Goal: Entertainment & Leisure: Consume media (video, audio)

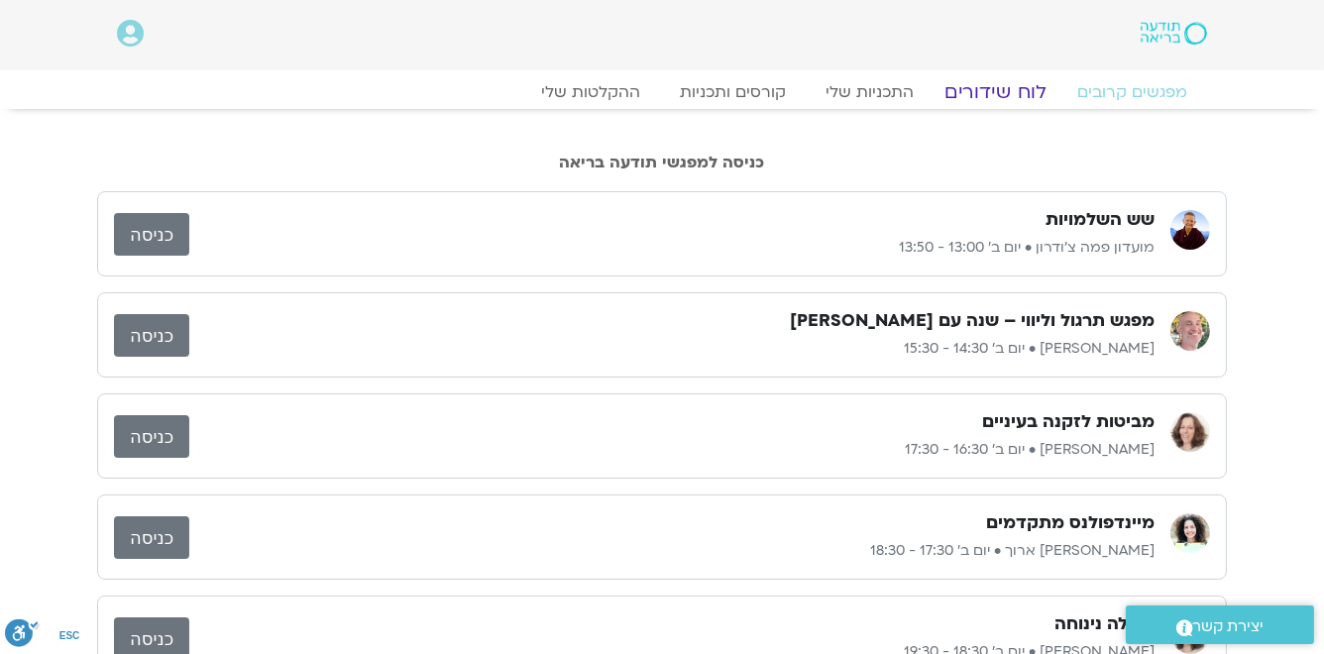
click at [991, 95] on link "לוח שידורים" at bounding box center [996, 92] width 149 height 24
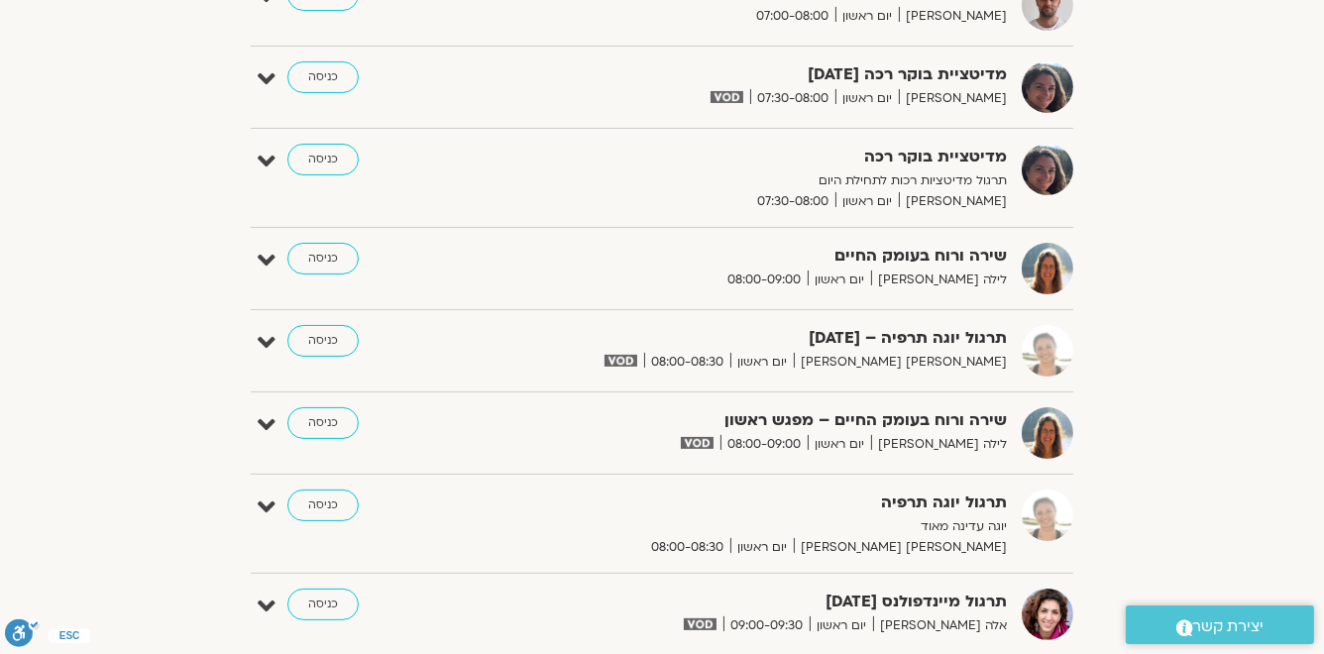
scroll to position [634, 0]
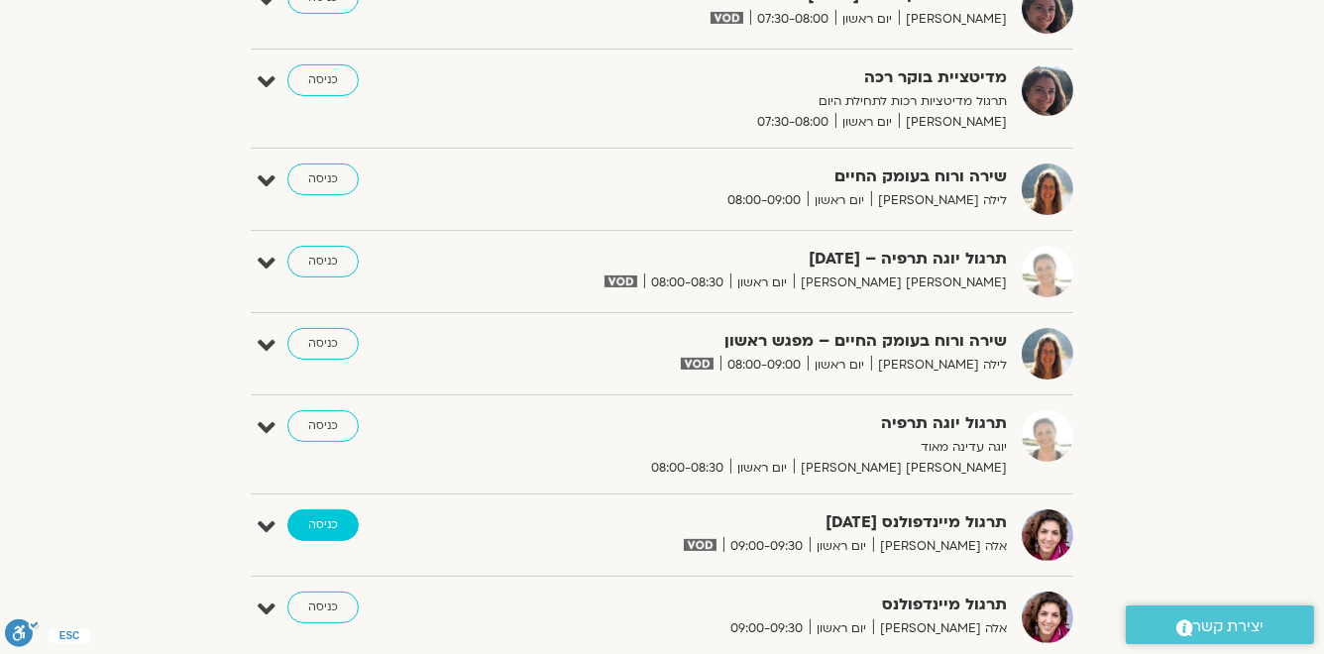
click at [324, 525] on link "כניסה" at bounding box center [322, 525] width 71 height 32
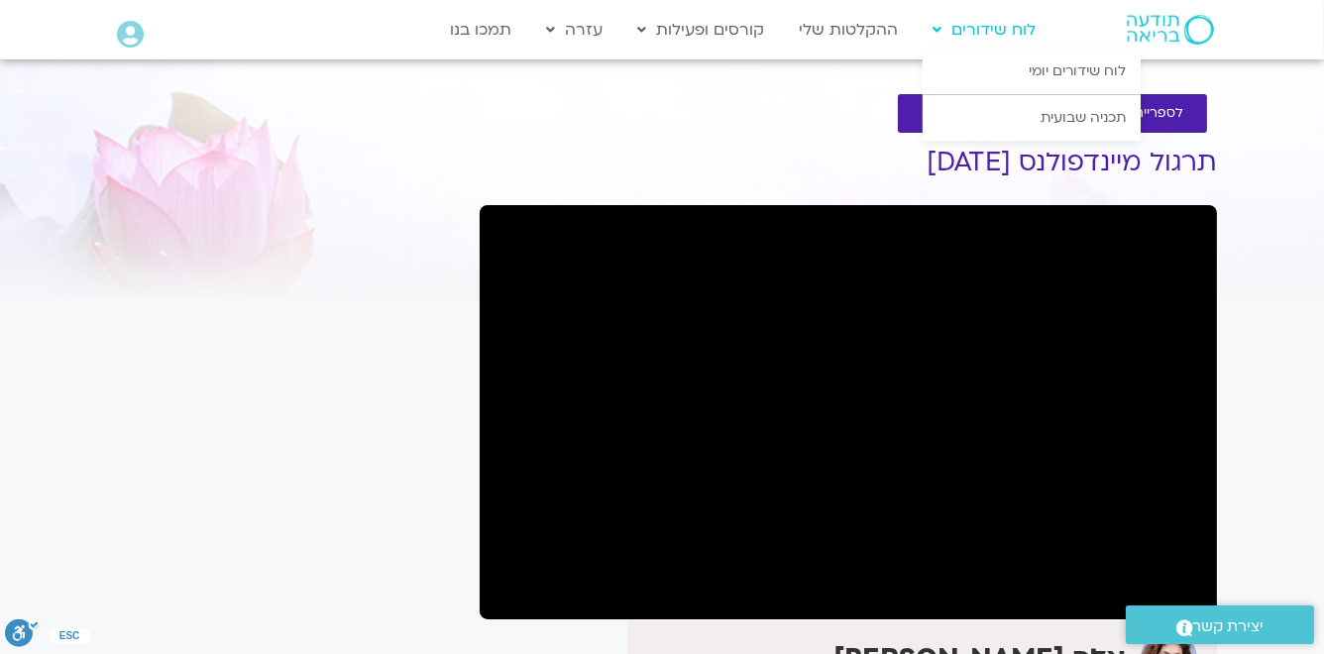
click at [985, 30] on link "לוח שידורים" at bounding box center [984, 30] width 123 height 38
click at [1044, 69] on link "לוח שידורים יומי" at bounding box center [1032, 72] width 218 height 46
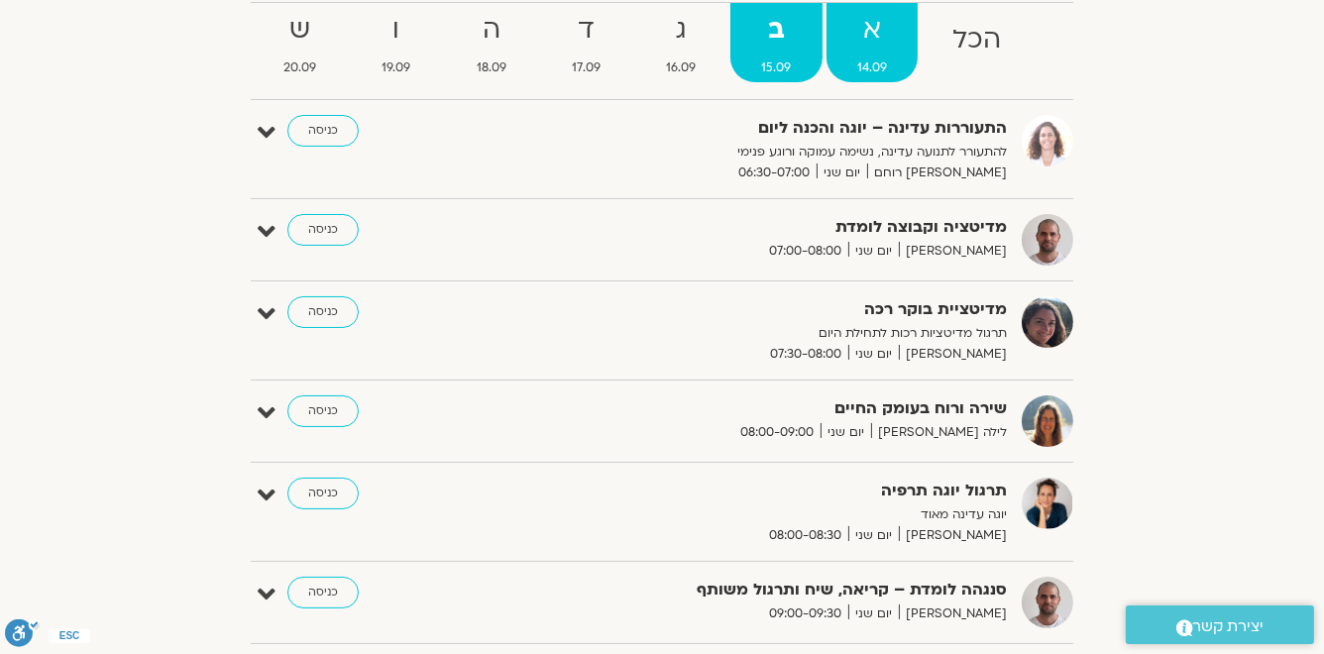
click at [867, 72] on span "14.09" at bounding box center [871, 67] width 91 height 21
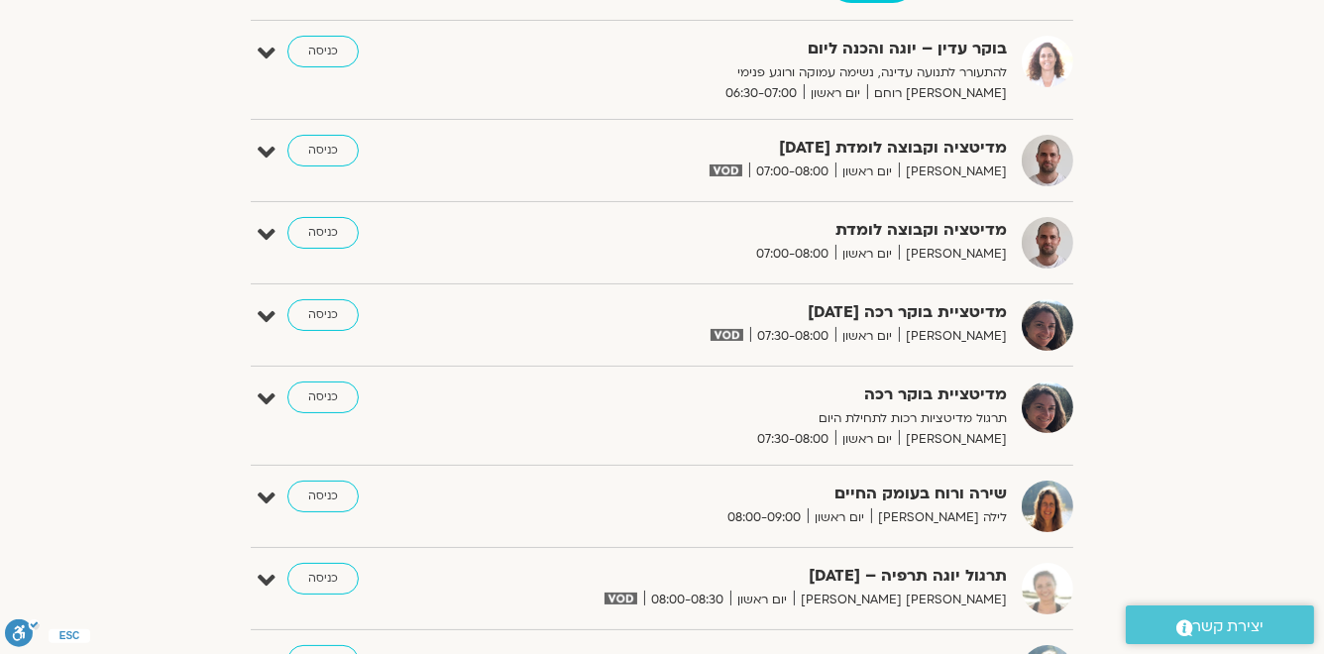
scroll to position [396, 0]
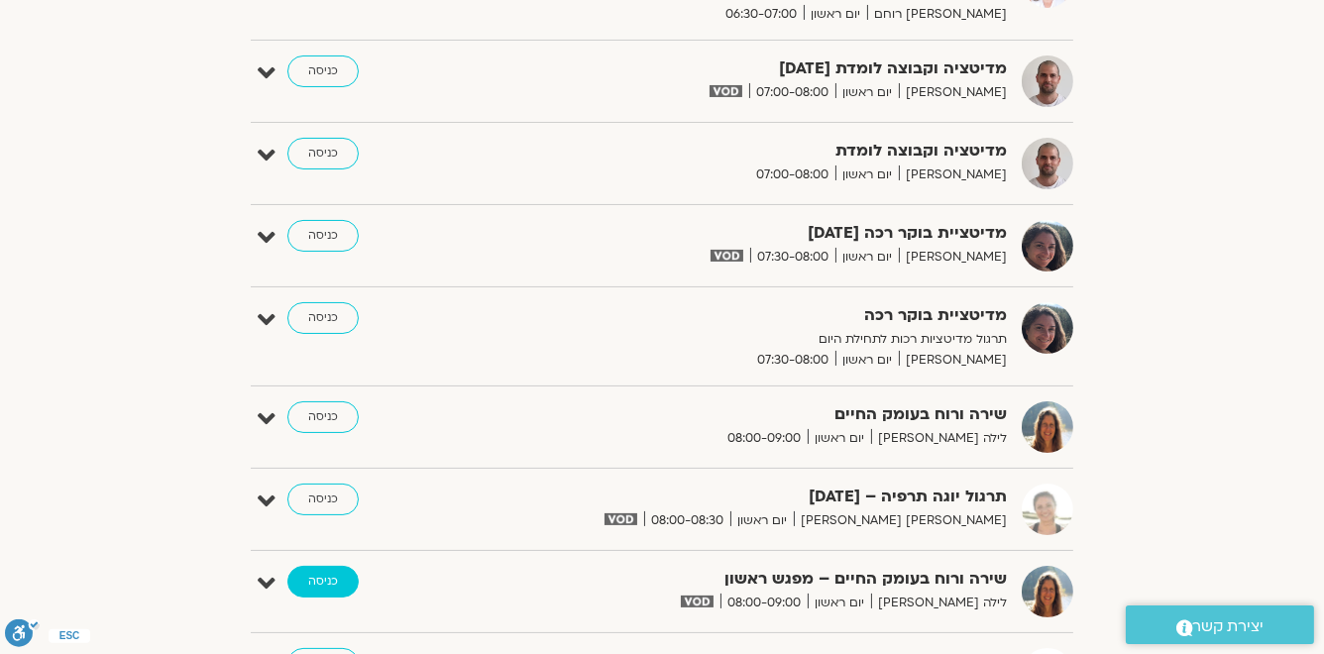
click at [334, 585] on link "כניסה" at bounding box center [322, 582] width 71 height 32
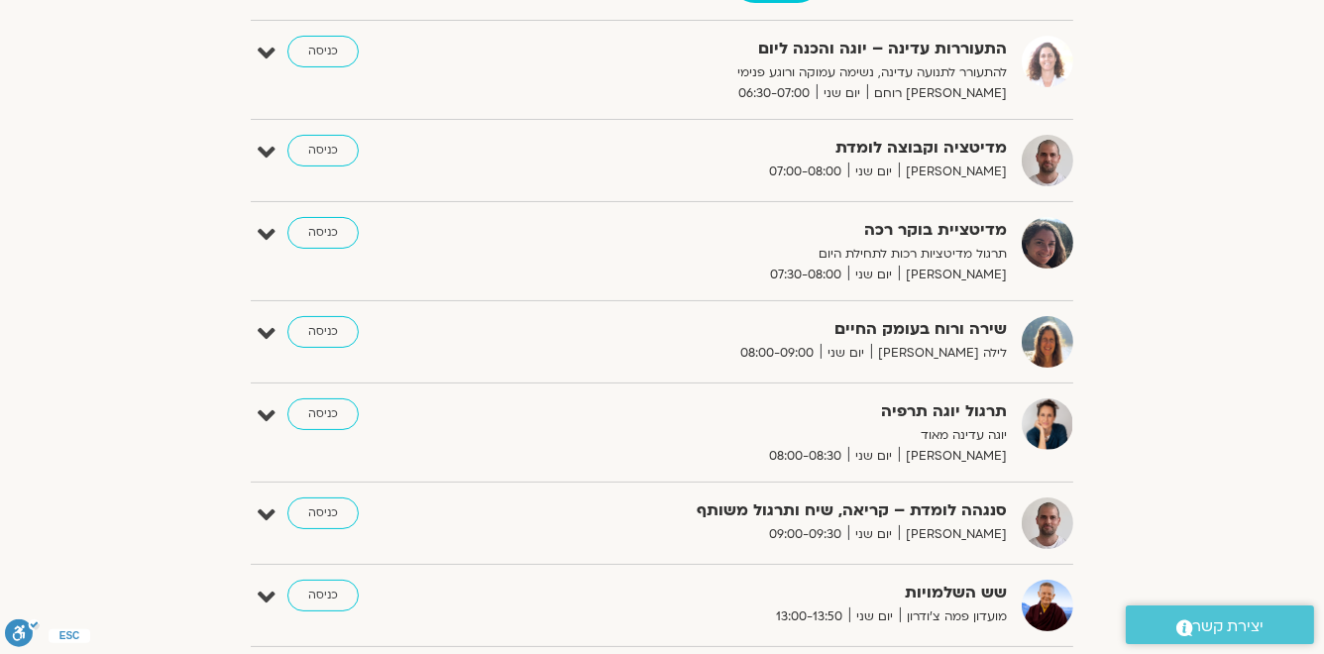
scroll to position [238, 0]
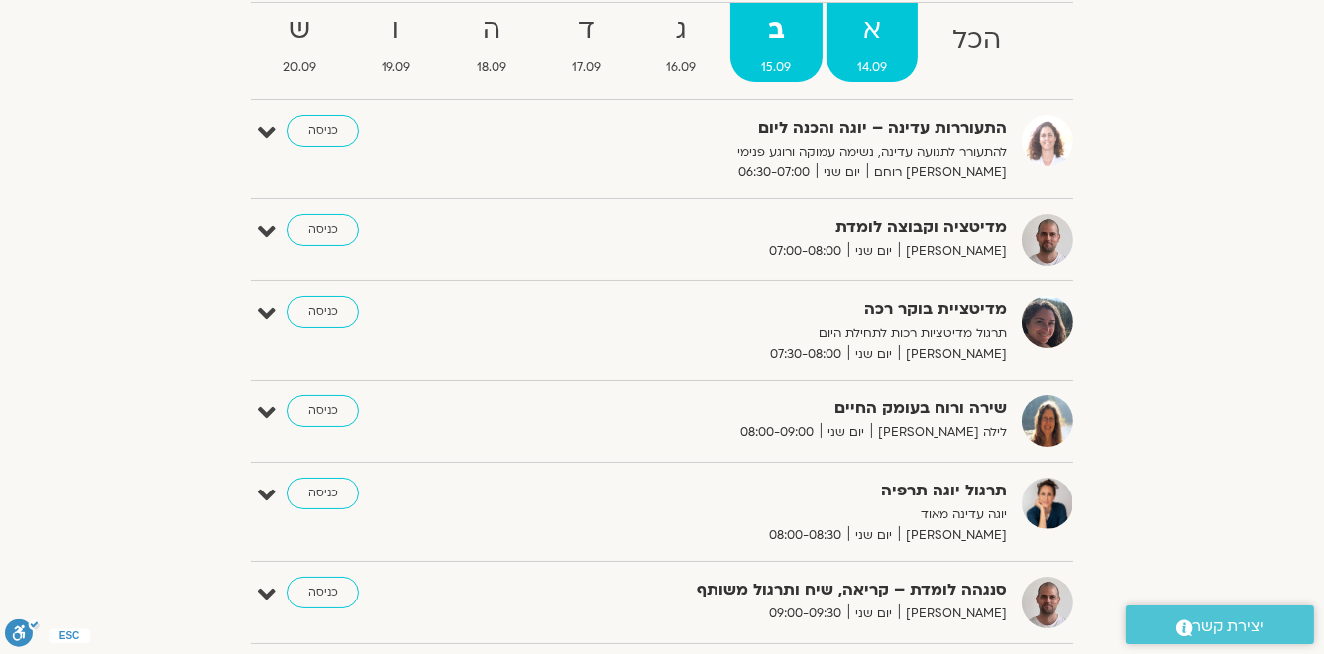
click at [874, 48] on strong "א" at bounding box center [871, 30] width 91 height 45
